Goal: Task Accomplishment & Management: Complete application form

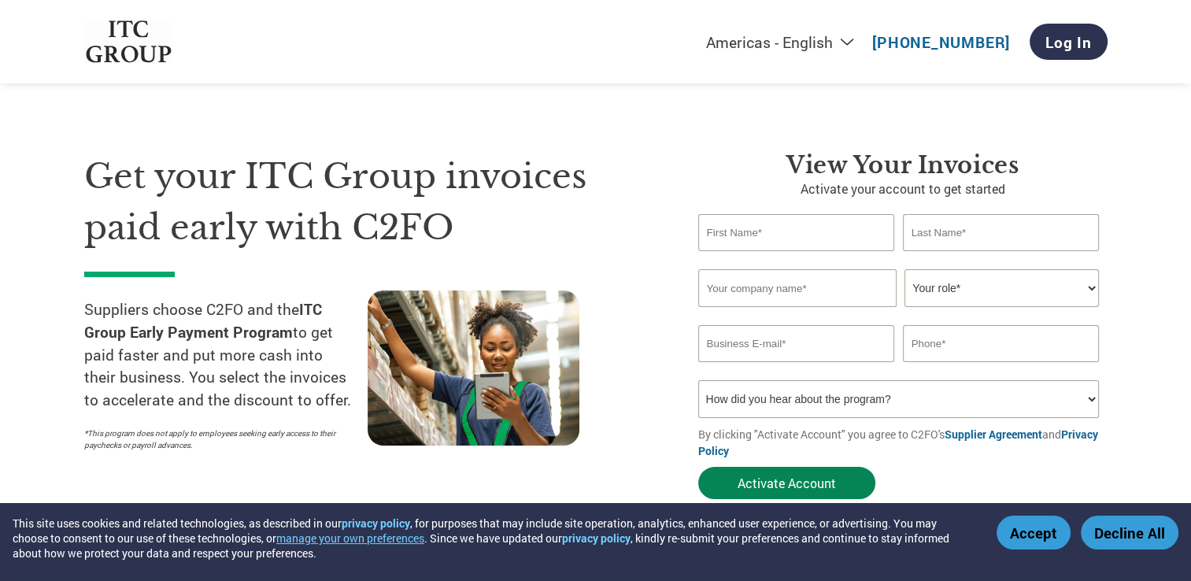
click at [852, 480] on button "Activate Account" at bounding box center [786, 483] width 177 height 32
click at [783, 230] on input "text" at bounding box center [796, 232] width 197 height 37
click at [649, 234] on h1 "Get your ITC Group invoices paid early with C2FO" at bounding box center [367, 202] width 567 height 102
click at [750, 227] on input "text" at bounding box center [796, 232] width 197 height 37
type input "Praveen"
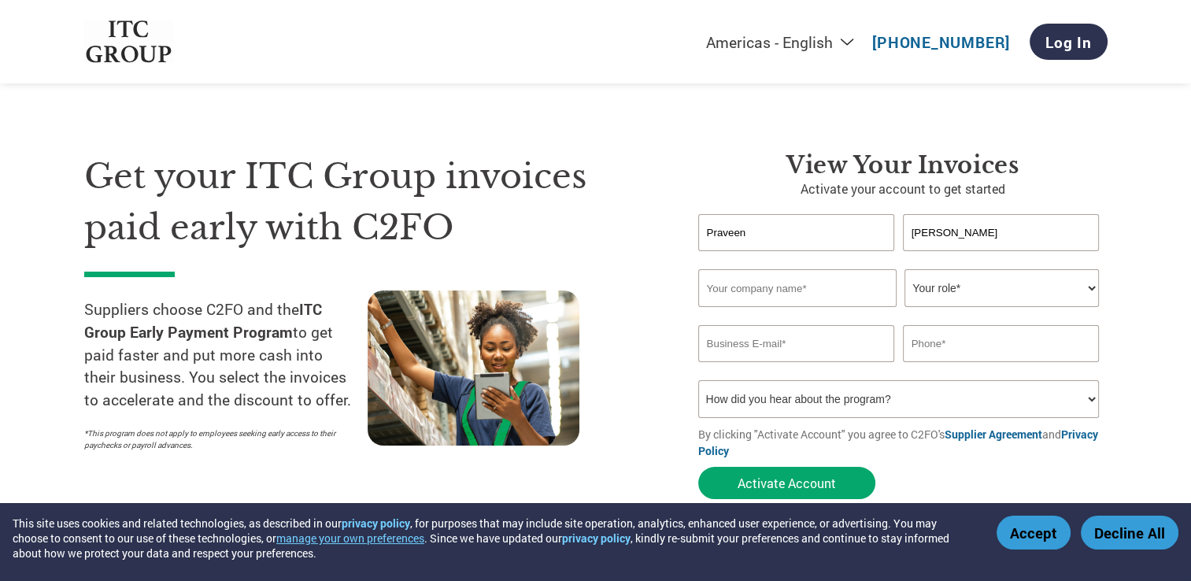
type input "[PERSON_NAME]"
type input "Shiva Enterprises"
select select "OWNER_FOUNDER"
type input "[EMAIL_ADDRESS][DOMAIN_NAME]"
click at [948, 346] on input "text" at bounding box center [1001, 343] width 197 height 37
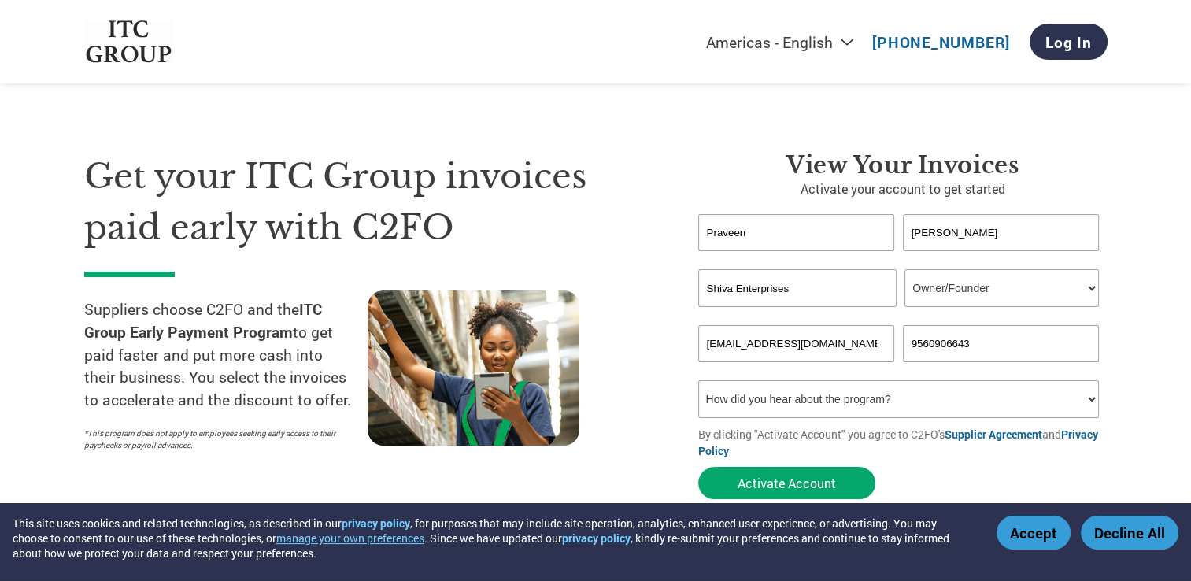
type input "9560906643"
click at [854, 390] on select "How did you hear about the program? Received a letter Email Social Media Online…" at bounding box center [898, 399] width 401 height 38
click at [1086, 405] on select "How did you hear about the program? Received a letter Email Social Media Online…" at bounding box center [898, 399] width 401 height 38
click at [1087, 396] on select "How did you hear about the program? Received a letter Email Social Media Online…" at bounding box center [898, 399] width 401 height 38
click at [1086, 396] on select "How did you hear about the program? Received a letter Email Social Media Online…" at bounding box center [898, 399] width 401 height 38
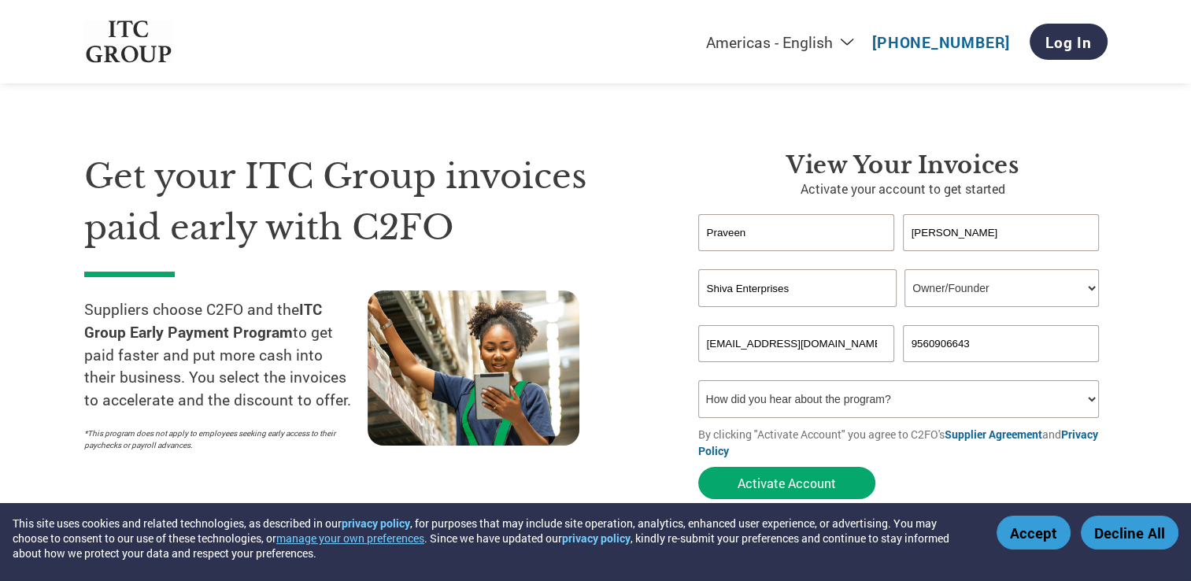
click at [891, 405] on select "How did you hear about the program? Received a letter Email Social Media Online…" at bounding box center [898, 399] width 401 height 38
select select "Email"
click at [698, 380] on select "How did you hear about the program? Received a letter Email Social Media Online…" at bounding box center [898, 399] width 401 height 38
click at [811, 479] on button "Activate Account" at bounding box center [786, 483] width 177 height 32
